Goal: Find specific page/section: Find specific page/section

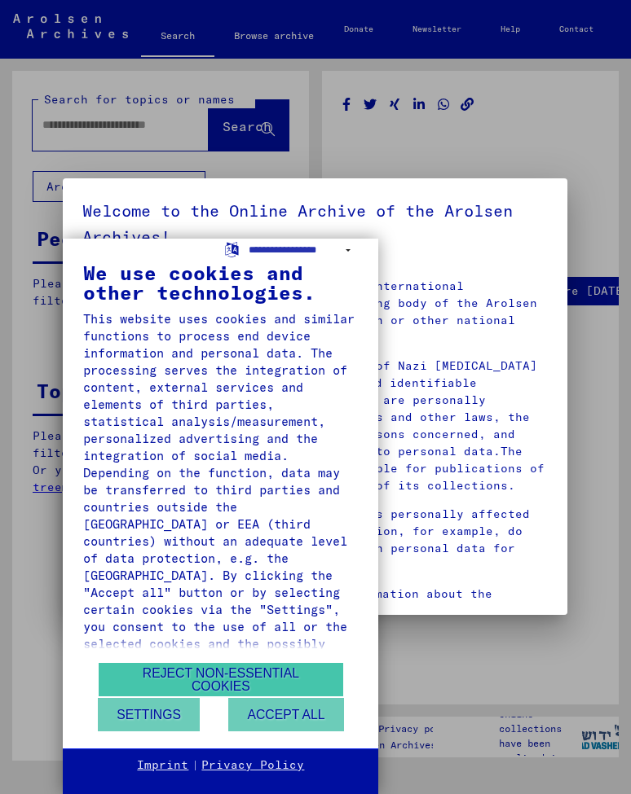
type input "******"
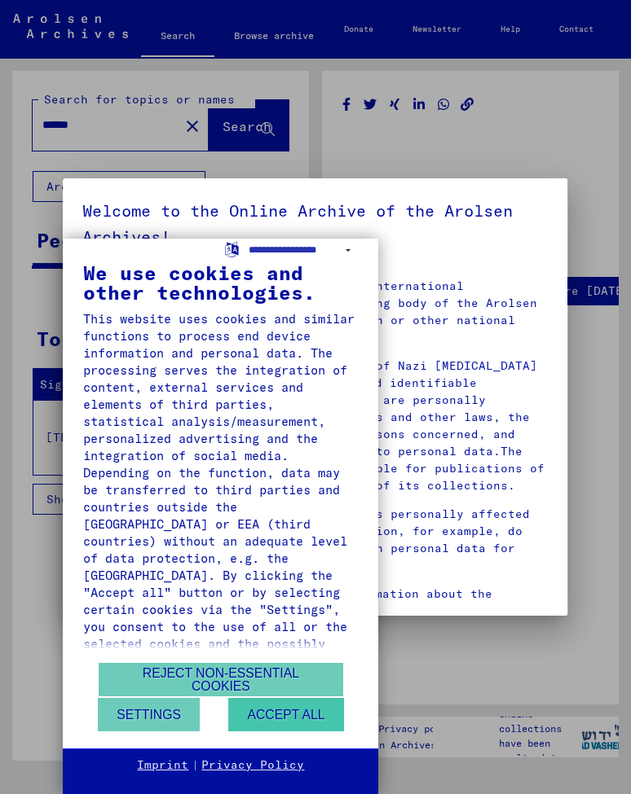
click at [265, 710] on button "Accept all" at bounding box center [285, 714] width 115 height 33
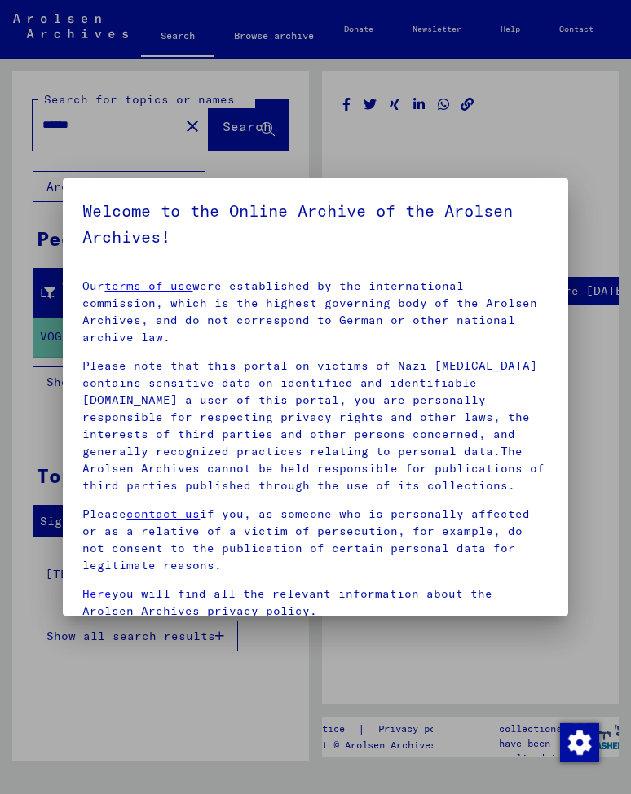
click at [163, 235] on h5 "Welcome to the Online Archive of the Arolsen Archives!" at bounding box center [314, 224] width 465 height 52
click at [285, 160] on div at bounding box center [315, 397] width 631 height 794
drag, startPoint x: 560, startPoint y: 467, endPoint x: 554, endPoint y: 614, distance: 147.6
click at [554, 614] on mat-dialog-content "Our terms of use were established by the international commission, which is the…" at bounding box center [315, 524] width 504 height 517
click at [563, 433] on mat-dialog-content "Our terms of use were established by the international commission, which is the…" at bounding box center [315, 524] width 504 height 517
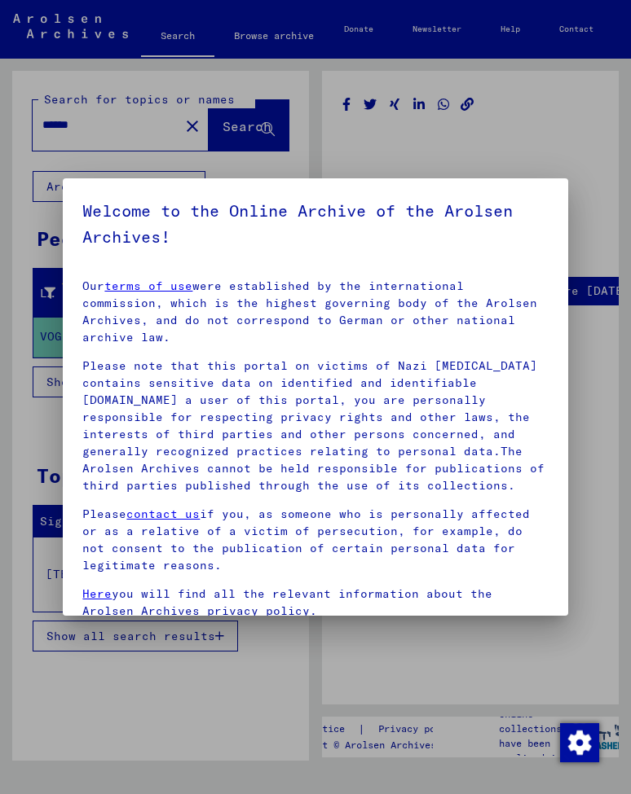
click at [563, 433] on mat-dialog-content "Our terms of use were established by the international commission, which is the…" at bounding box center [315, 524] width 504 height 517
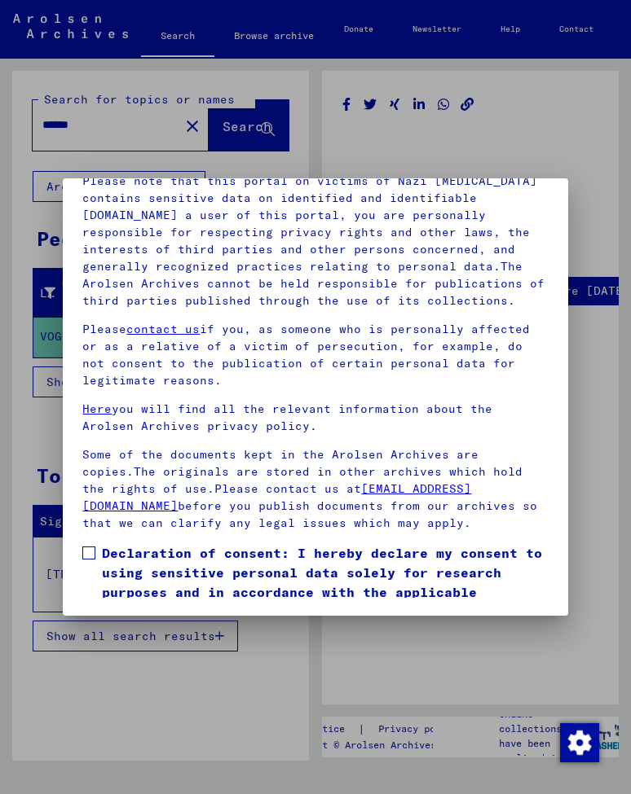
scroll to position [187, 0]
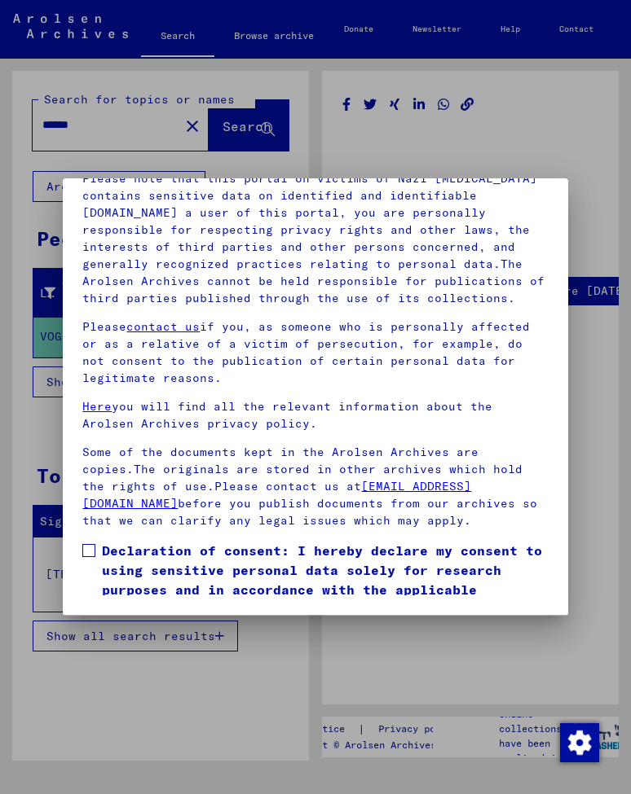
click at [86, 549] on span at bounding box center [88, 550] width 13 height 13
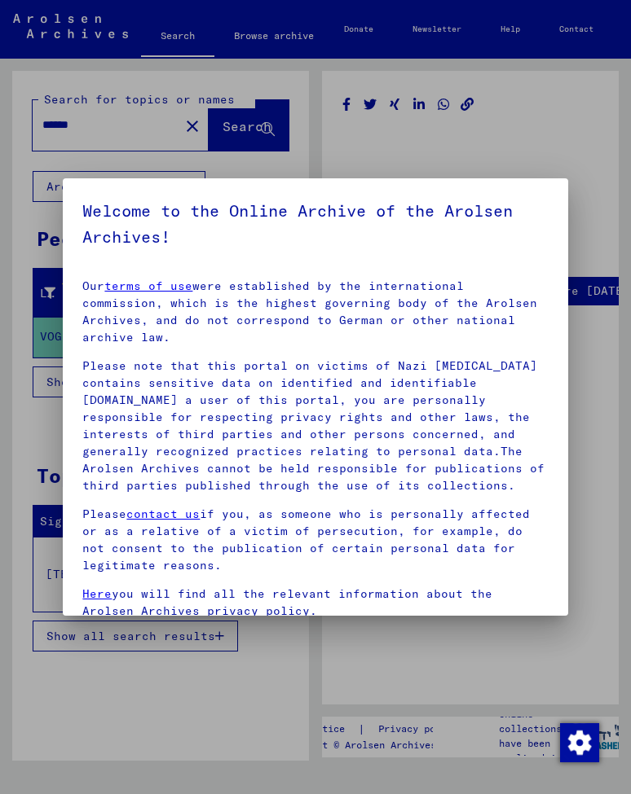
scroll to position [0, 0]
click at [107, 189] on mat-dialog-container "Welcome to the Online Archive of the Arolsen Archives! Our terms of use were es…" at bounding box center [315, 396] width 504 height 437
drag, startPoint x: 174, startPoint y: 109, endPoint x: 176, endPoint y: 117, distance: 8.3
click at [175, 110] on div at bounding box center [315, 397] width 631 height 794
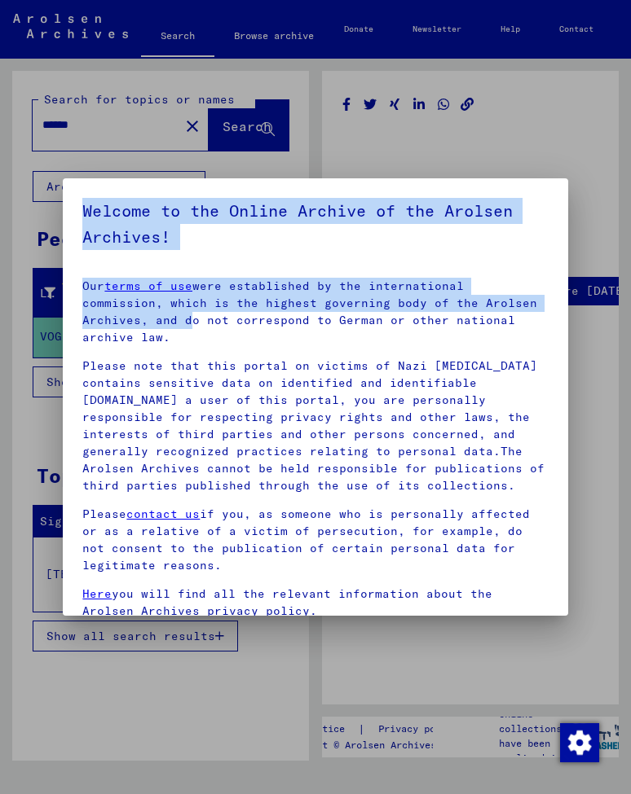
drag, startPoint x: 82, startPoint y: 192, endPoint x: 182, endPoint y: 325, distance: 166.4
click at [182, 325] on mat-dialog-container "Welcome to the Online Archive of the Arolsen Archives! Our terms of use were es…" at bounding box center [315, 396] width 504 height 437
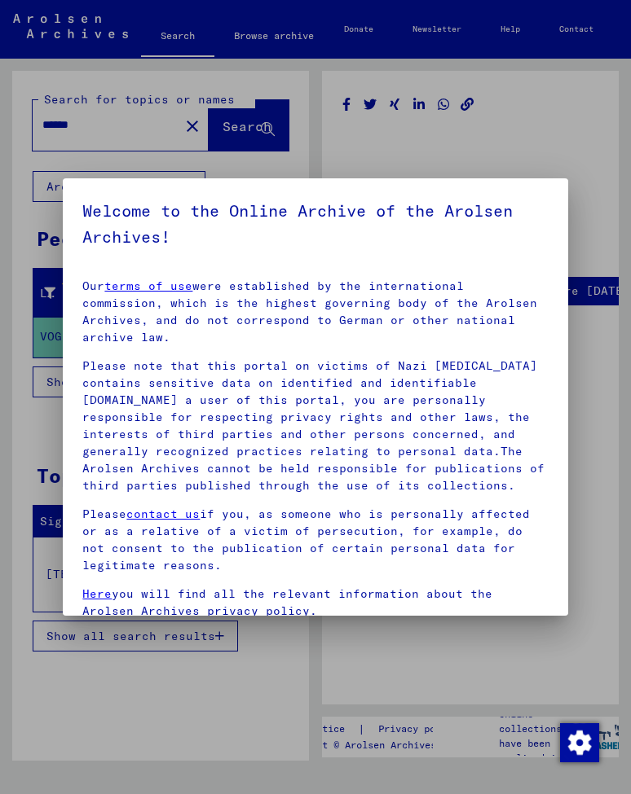
click at [242, 624] on div at bounding box center [315, 397] width 631 height 794
click at [147, 674] on div at bounding box center [315, 397] width 631 height 794
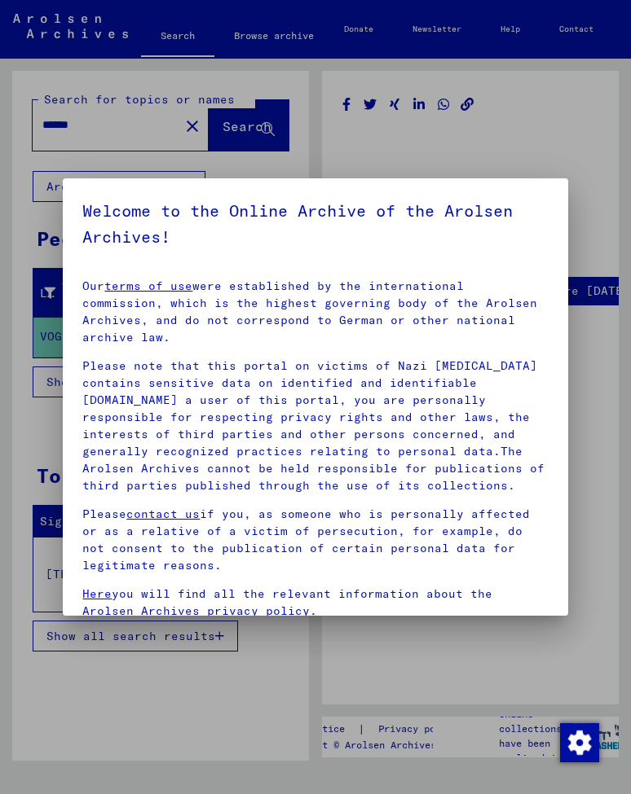
click at [147, 674] on div at bounding box center [315, 397] width 631 height 794
click at [148, 674] on div at bounding box center [315, 397] width 631 height 794
click at [318, 503] on div "Our terms of use were established by the international commission, which is the…" at bounding box center [314, 497] width 465 height 439
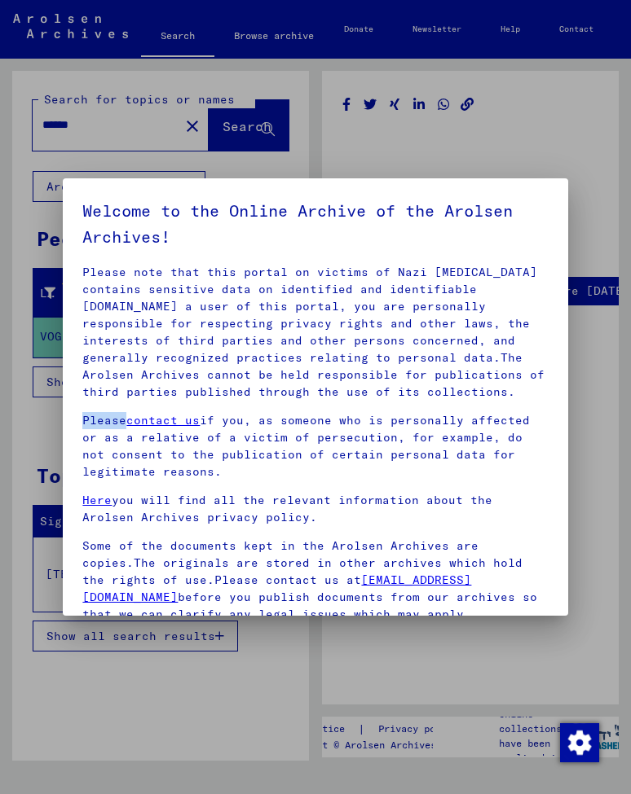
scroll to position [92, 0]
